Goal: Check status: Check status

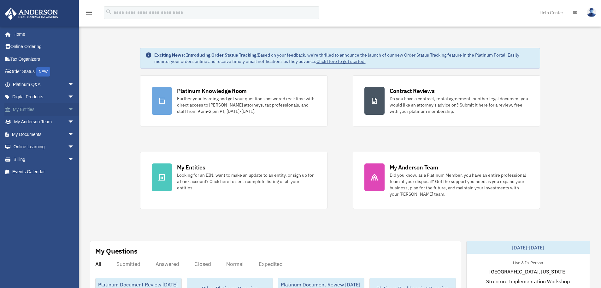
click at [68, 109] on span "arrow_drop_down" at bounding box center [74, 109] width 13 height 13
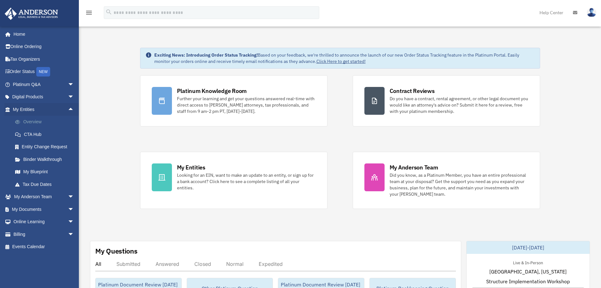
click at [30, 119] on link "Overview" at bounding box center [46, 122] width 75 height 13
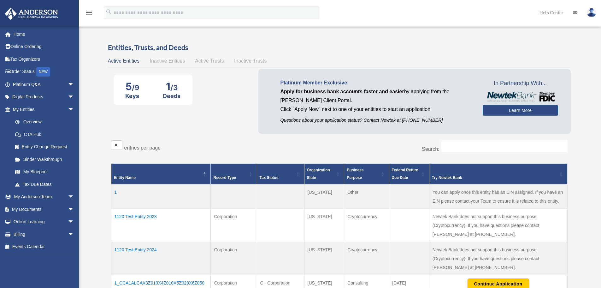
click at [207, 58] on span "Active Trusts" at bounding box center [209, 60] width 29 height 5
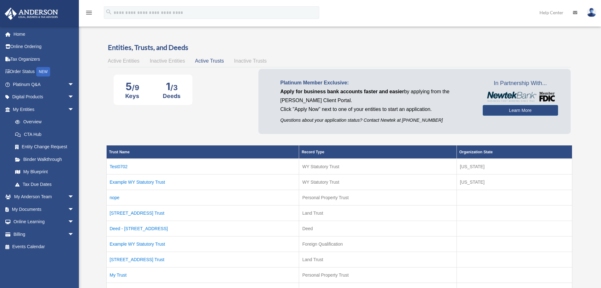
click at [242, 61] on span "Inactive Trusts" at bounding box center [250, 60] width 33 height 5
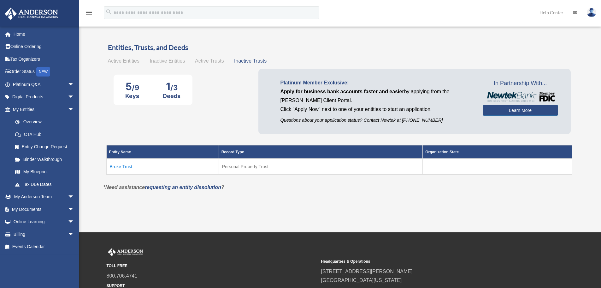
click at [136, 59] on span "Active Entities" at bounding box center [124, 60] width 32 height 5
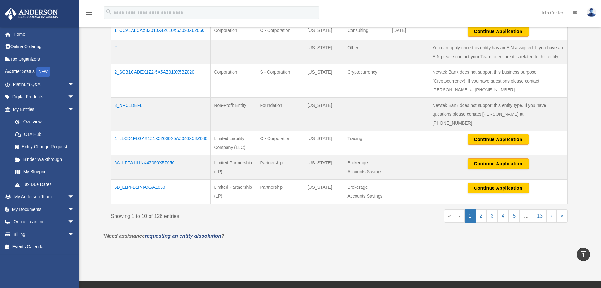
scroll to position [252, 0]
click at [186, 130] on td "4_LLCD1FLGAX1Z1X5Z030X5AZ040X5BZ080" at bounding box center [161, 142] width 100 height 24
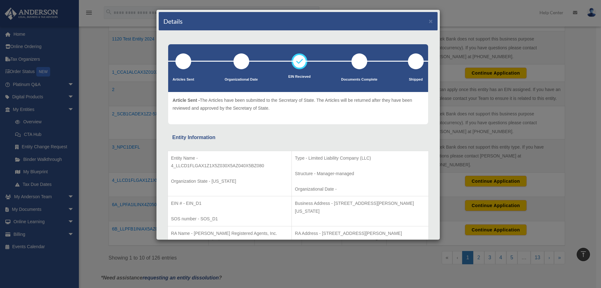
scroll to position [158, 0]
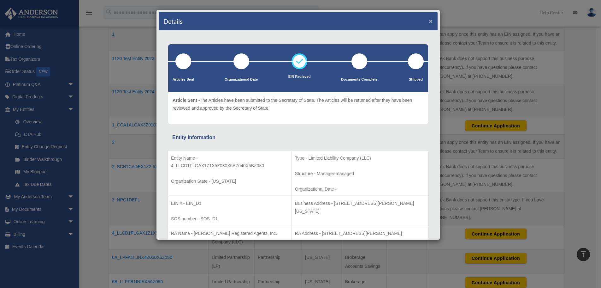
click at [429, 22] on button "×" at bounding box center [431, 21] width 4 height 7
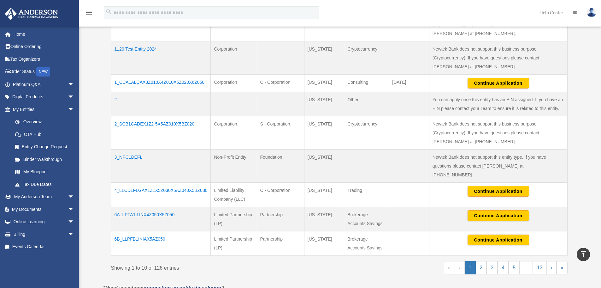
scroll to position [189, 0]
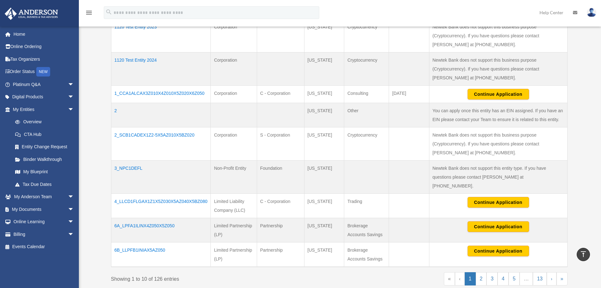
click at [157, 92] on td "1_CCA1ALCAX3Z010X4Z010X5Z020X6Z050" at bounding box center [161, 94] width 100 height 17
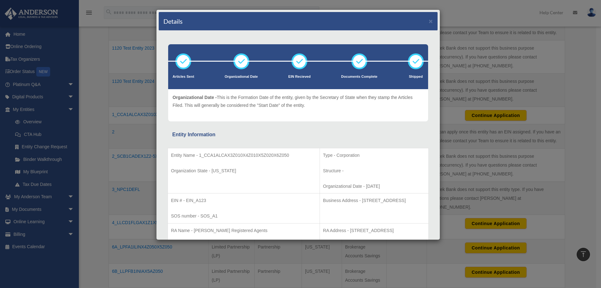
scroll to position [158, 0]
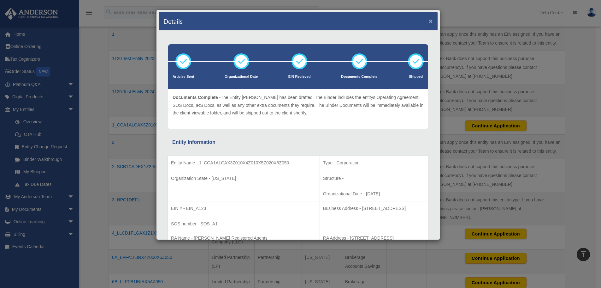
click at [429, 22] on button "×" at bounding box center [431, 21] width 4 height 7
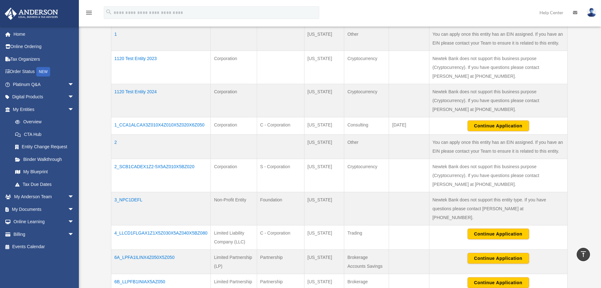
click at [151, 124] on td "1_CCA1ALCAX3Z010X4Z010X5Z020X6Z050" at bounding box center [161, 125] width 100 height 17
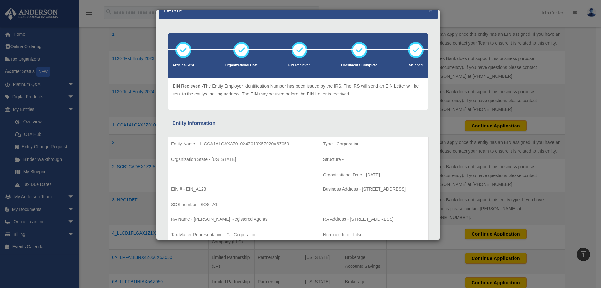
scroll to position [0, 0]
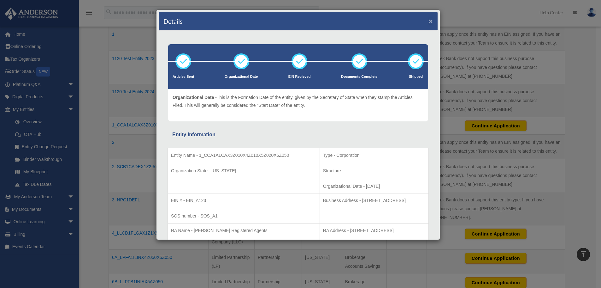
click at [429, 24] on button "×" at bounding box center [431, 21] width 4 height 7
